Goal: Book appointment/travel/reservation

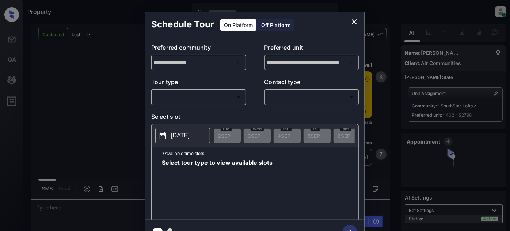
scroll to position [1081, 0]
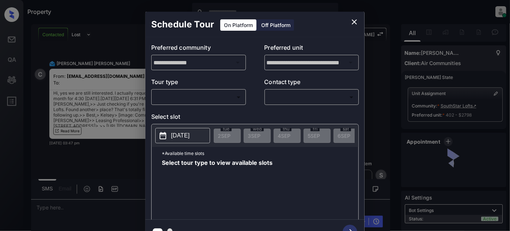
click at [208, 96] on body "Property Juan Carlos Manantan Online Set yourself offline Set yourself on break…" at bounding box center [255, 115] width 510 height 231
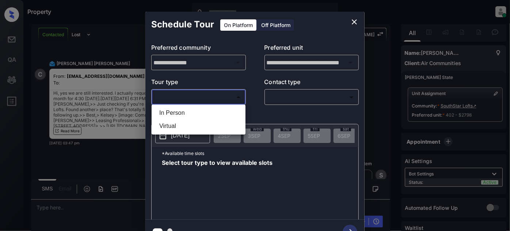
click at [196, 112] on li "In Person" at bounding box center [198, 112] width 90 height 13
type input "********"
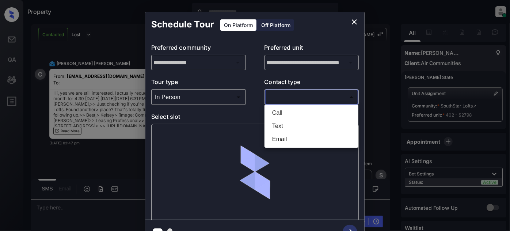
click at [296, 98] on body "Property Juan Carlos Manantan Online Set yourself offline Set yourself on break…" at bounding box center [255, 115] width 510 height 231
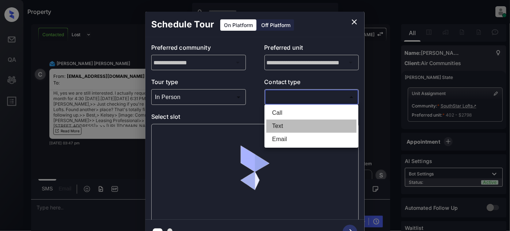
click at [280, 125] on li "Text" at bounding box center [311, 125] width 90 height 13
type input "****"
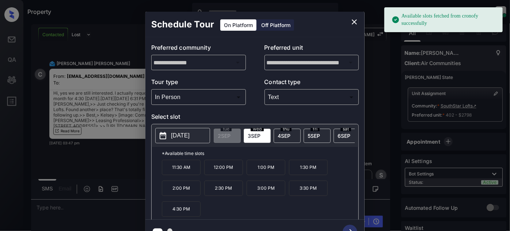
click at [184, 133] on p "[DATE]" at bounding box center [180, 135] width 19 height 9
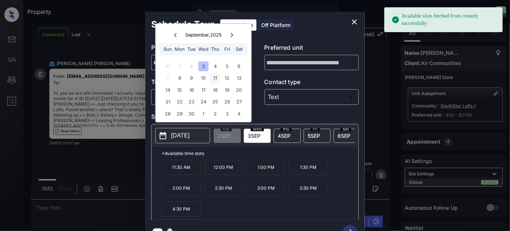
click at [213, 80] on div "11" at bounding box center [215, 78] width 10 height 10
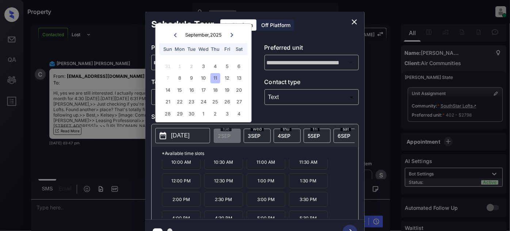
scroll to position [11, 0]
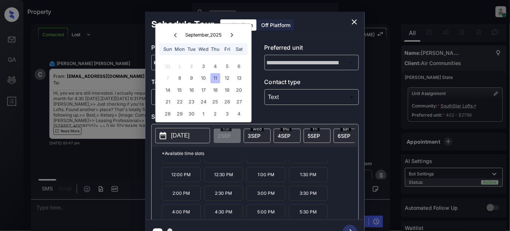
click at [220, 213] on p "4:30 PM" at bounding box center [223, 211] width 39 height 15
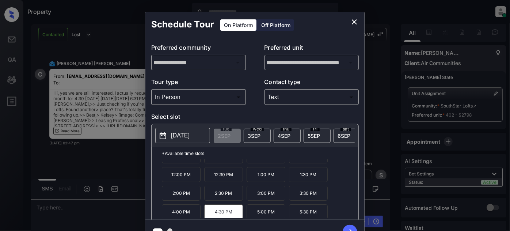
click at [347, 226] on icon "button" at bounding box center [350, 232] width 15 height 15
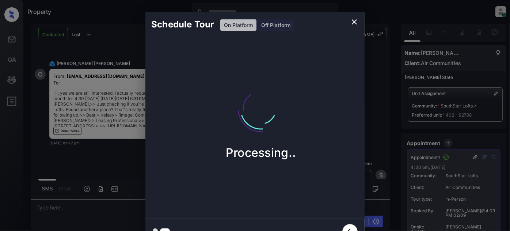
click at [354, 26] on icon "close" at bounding box center [354, 22] width 9 height 9
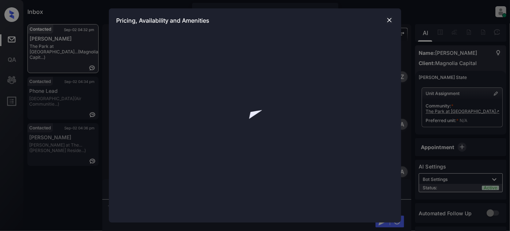
scroll to position [419, 0]
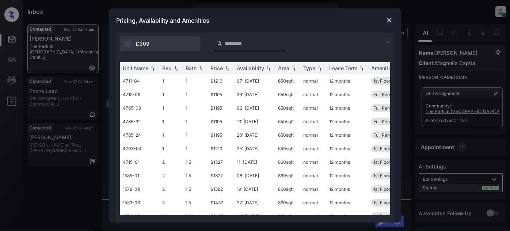
click at [386, 43] on img at bounding box center [387, 42] width 9 height 9
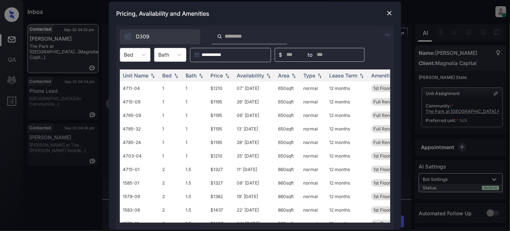
click at [122, 56] on div "Bed" at bounding box center [128, 54] width 17 height 11
click at [134, 89] on div "2" at bounding box center [135, 85] width 31 height 13
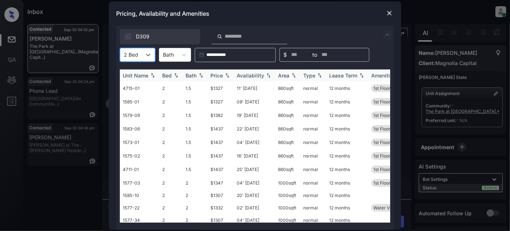
click at [217, 73] on div "Price" at bounding box center [216, 75] width 12 height 6
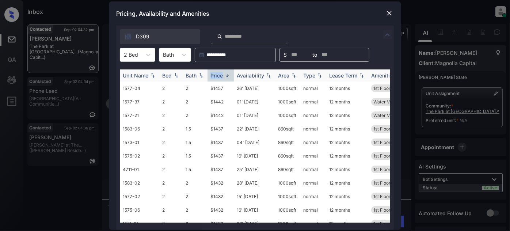
click at [217, 73] on div "Price" at bounding box center [216, 75] width 12 height 6
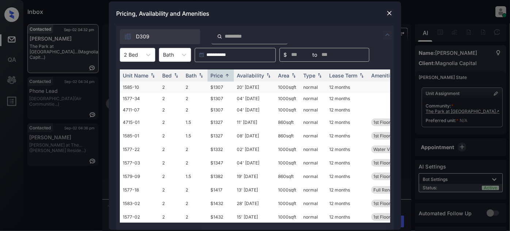
click at [260, 85] on td "20' Sep 25" at bounding box center [254, 86] width 41 height 11
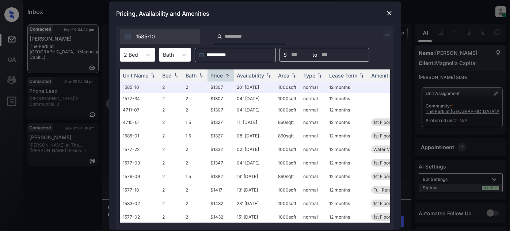
click at [393, 13] on img at bounding box center [389, 12] width 7 height 7
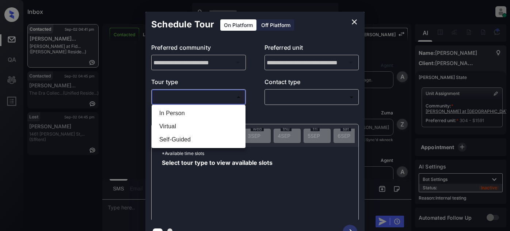
click at [193, 98] on body "Inbox Juan Carlos Manantan Online Set yourself offline Set yourself on break Pr…" at bounding box center [255, 115] width 510 height 231
click at [179, 115] on li "In Person" at bounding box center [198, 113] width 90 height 13
type input "********"
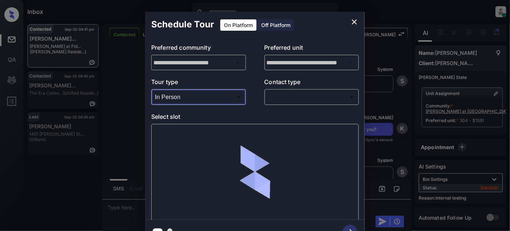
click at [298, 97] on body "Inbox Juan Carlos Manantan Online Set yourself offline Set yourself on break Pr…" at bounding box center [255, 115] width 510 height 231
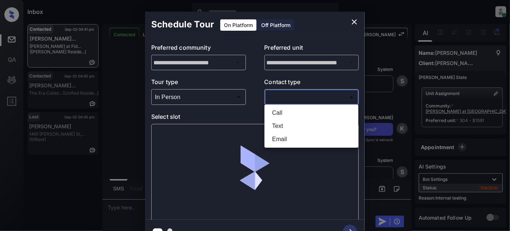
click at [284, 130] on li "Text" at bounding box center [311, 125] width 90 height 13
type input "****"
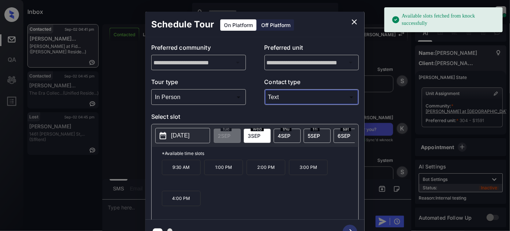
click at [290, 133] on span "4 SEP" at bounding box center [284, 136] width 13 height 6
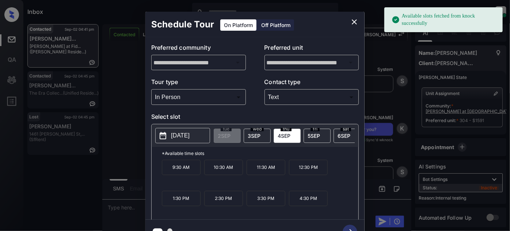
click at [230, 204] on p "2:30 PM" at bounding box center [223, 198] width 39 height 15
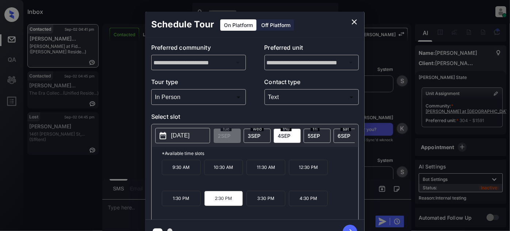
click at [353, 226] on icon "button" at bounding box center [350, 232] width 15 height 15
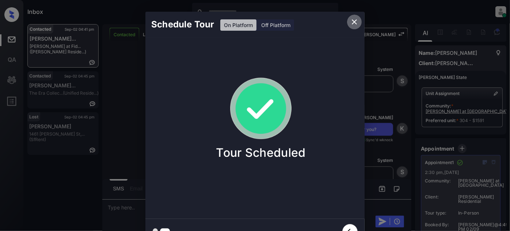
click at [357, 24] on icon "close" at bounding box center [354, 21] width 5 height 5
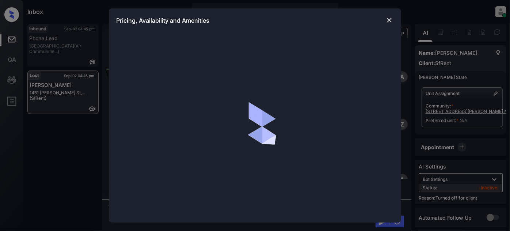
scroll to position [1907, 0]
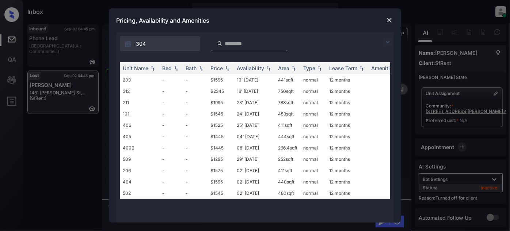
click at [258, 79] on td "10' Dec 19" at bounding box center [254, 79] width 41 height 11
click at [258, 79] on td "08' Jan 21" at bounding box center [254, 79] width 41 height 11
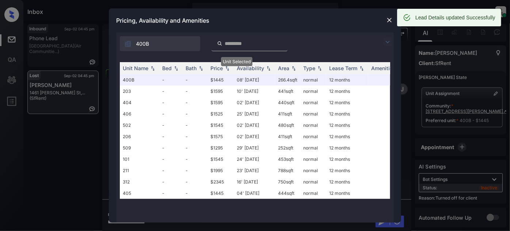
click at [392, 19] on img at bounding box center [389, 19] width 7 height 7
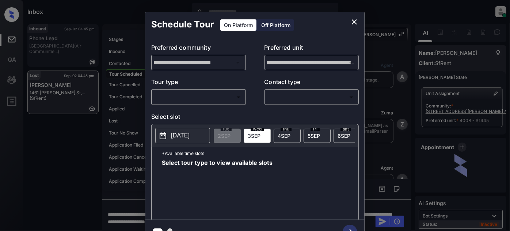
scroll to position [1907, 0]
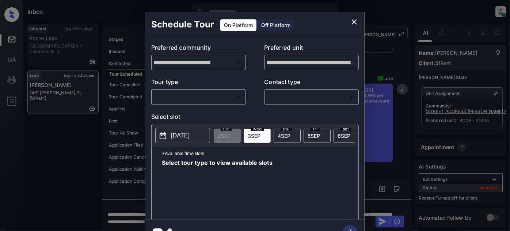
click at [275, 27] on div "Off Platform" at bounding box center [276, 24] width 37 height 11
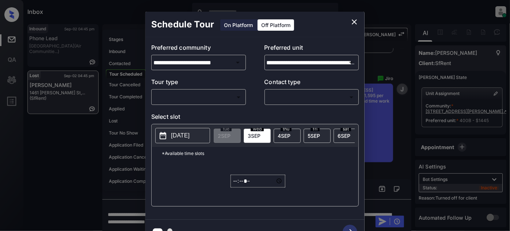
click at [211, 99] on body "Inbox [PERSON_NAME] Online Set yourself offline Set yourself on break Profile S…" at bounding box center [255, 115] width 510 height 231
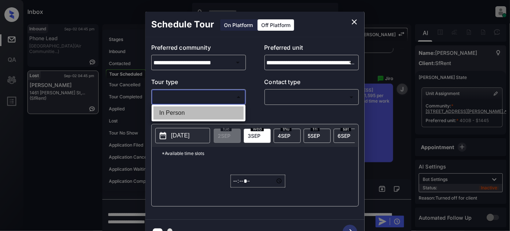
click at [199, 110] on li "In Person" at bounding box center [198, 112] width 90 height 13
type input "********"
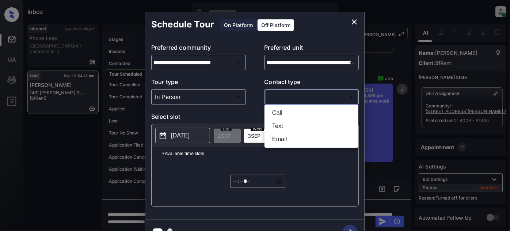
click at [294, 92] on body "Inbox [PERSON_NAME] Online Set yourself offline Set yourself on break Profile S…" at bounding box center [255, 115] width 510 height 231
click at [278, 121] on li "Text" at bounding box center [311, 125] width 90 height 13
type input "****"
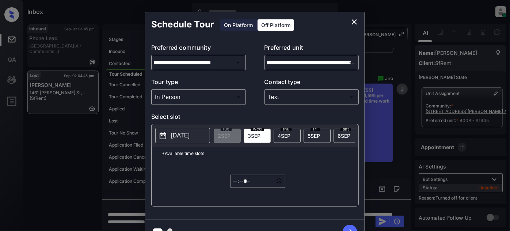
click at [174, 129] on button "[DATE]" at bounding box center [182, 135] width 55 height 15
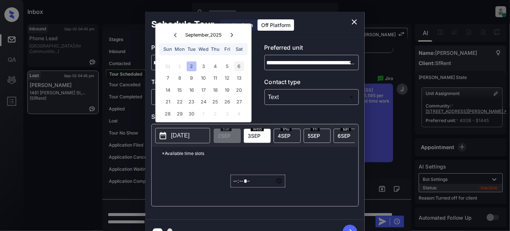
click at [240, 65] on div "6" at bounding box center [239, 66] width 10 height 10
click at [233, 181] on input "*****" at bounding box center [257, 181] width 55 height 13
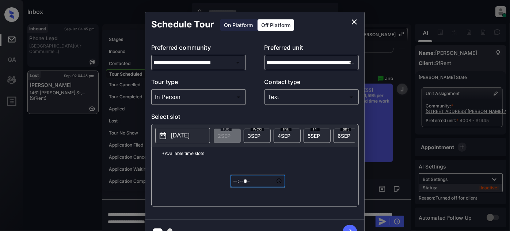
type input "*****"
click at [350, 225] on icon "button" at bounding box center [350, 232] width 15 height 15
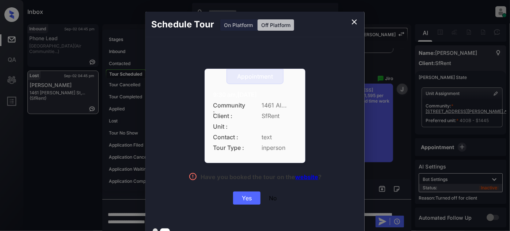
click at [245, 195] on div "Yes" at bounding box center [246, 197] width 27 height 13
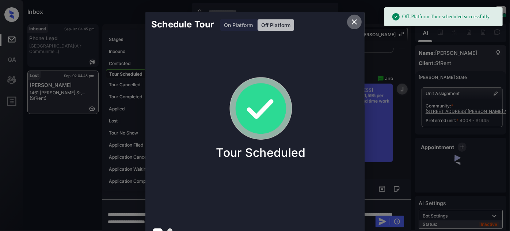
click at [355, 19] on icon "close" at bounding box center [354, 22] width 9 height 9
